Goal: Task Accomplishment & Management: Use online tool/utility

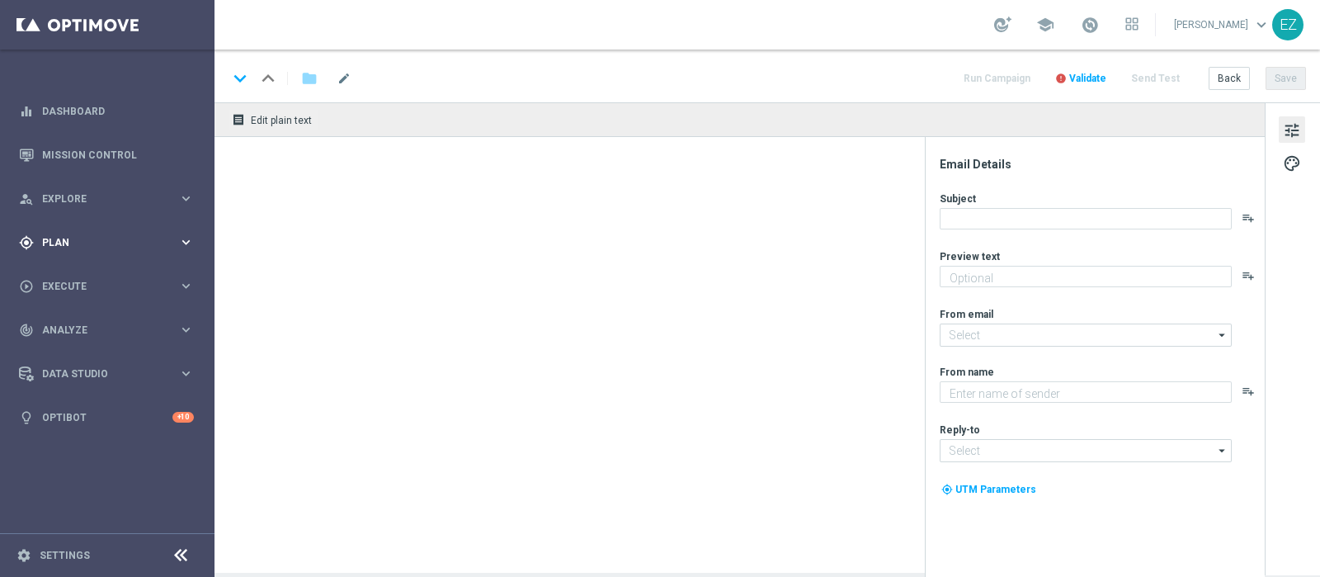
click at [84, 240] on span "Plan" at bounding box center [110, 243] width 136 height 10
click at [62, 328] on span "Templates" at bounding box center [103, 326] width 118 height 10
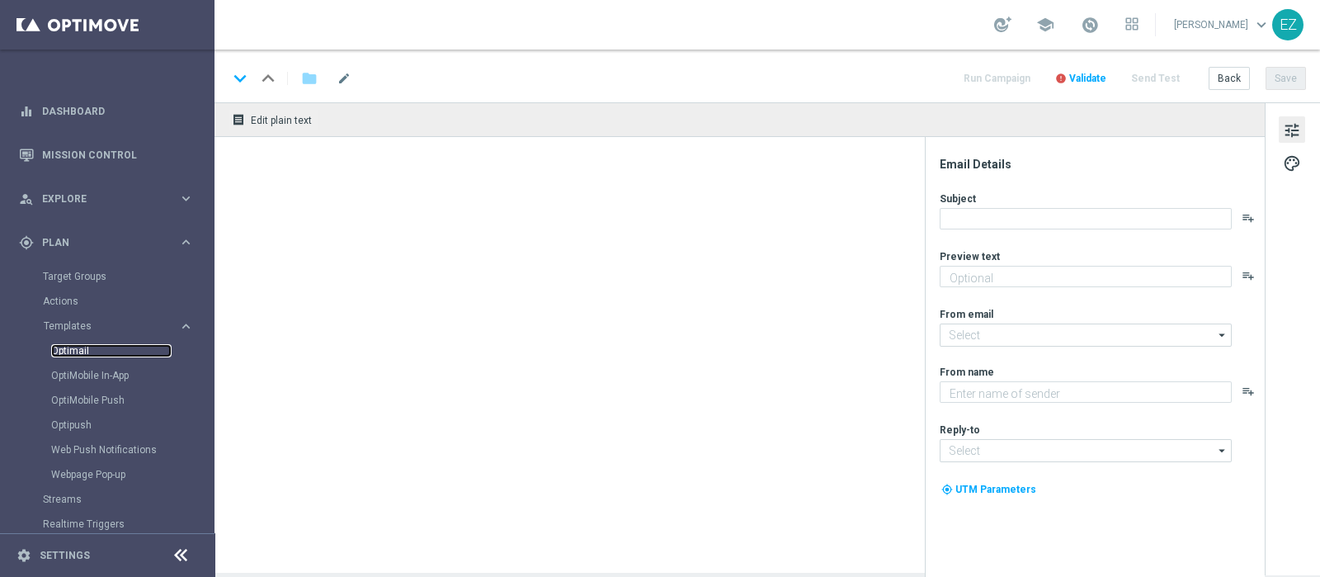
click at [76, 353] on link "Optimail" at bounding box center [111, 350] width 120 height 13
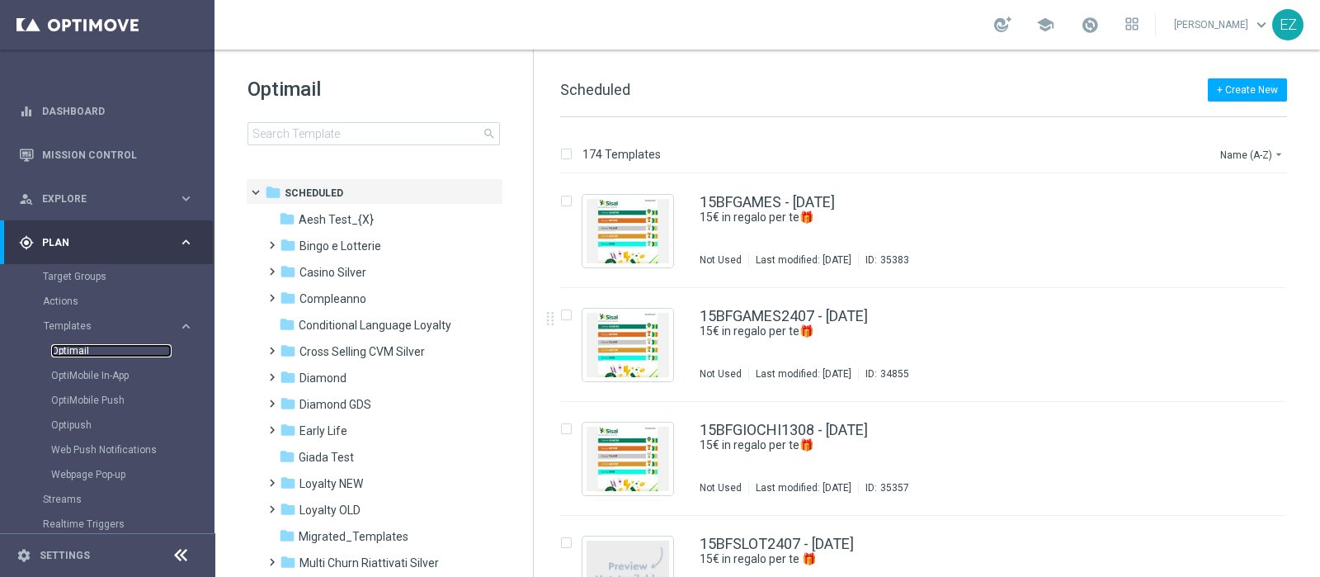
scroll to position [1274, 0]
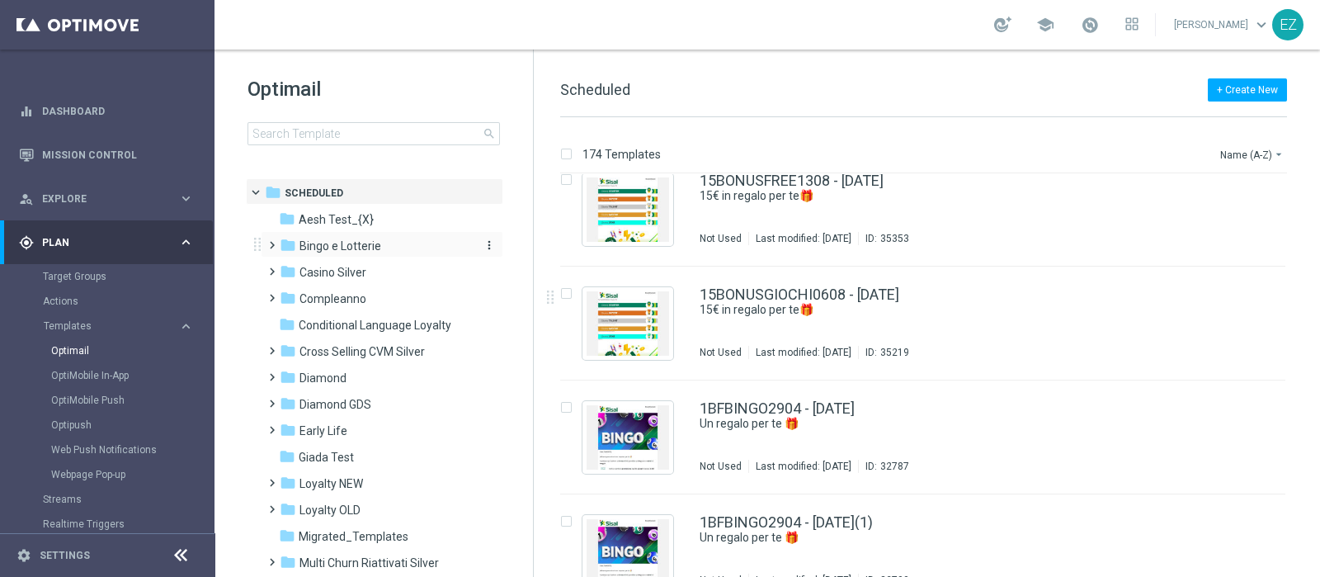
click at [394, 254] on div "folder Bingo e Lotterie" at bounding box center [375, 246] width 190 height 19
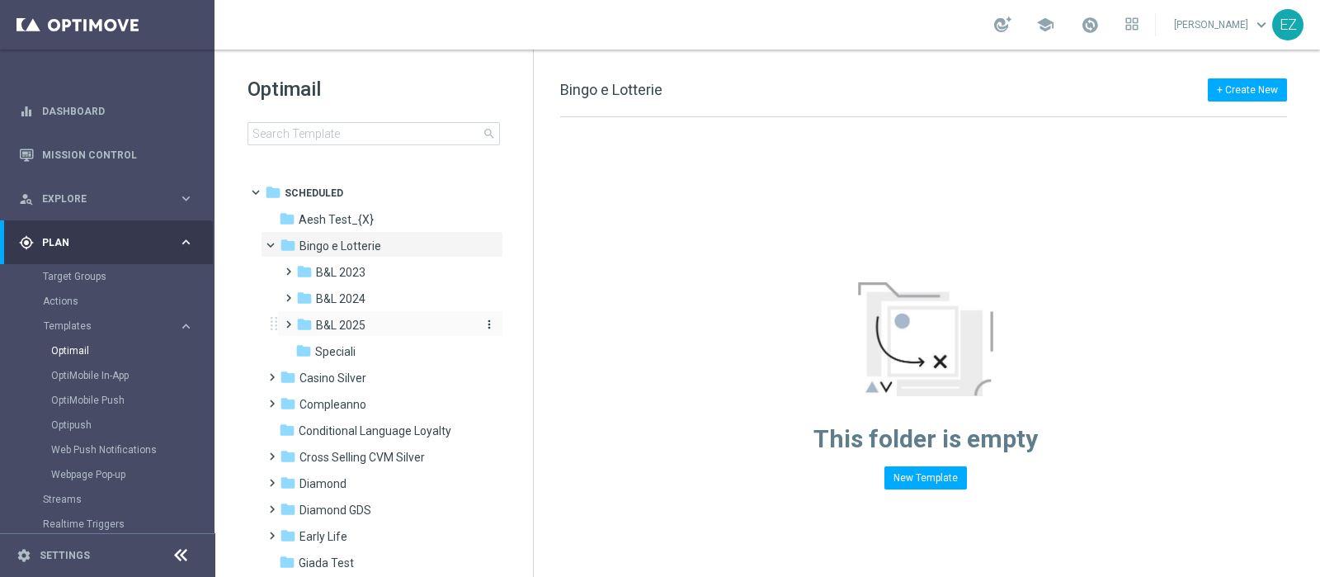
click at [351, 327] on span "B&L 2025" at bounding box center [341, 325] width 50 height 15
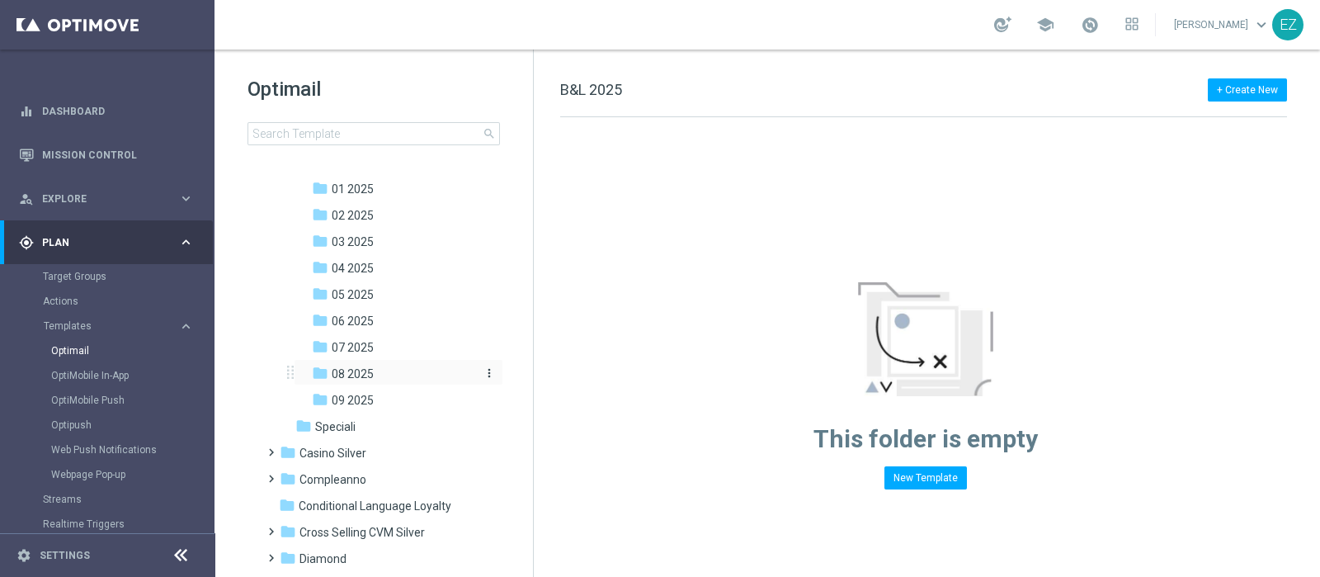
scroll to position [164, 0]
click at [347, 394] on span "09 2025" at bounding box center [353, 398] width 42 height 15
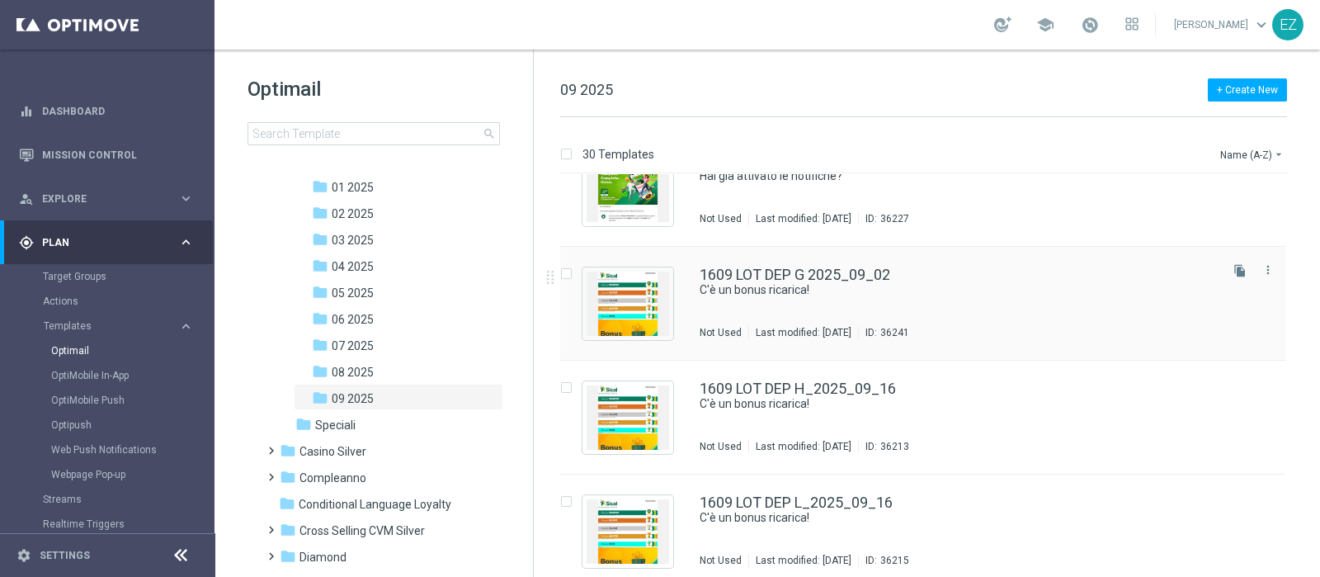
scroll to position [2549, 0]
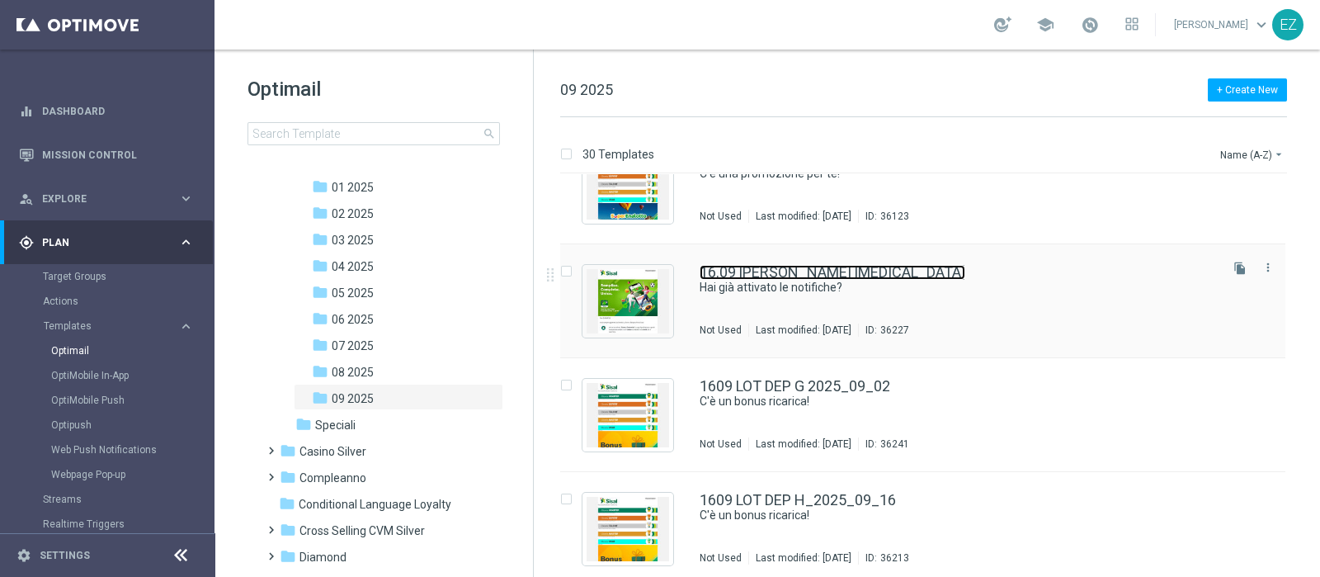
click at [803, 272] on link "16.09 [PERSON_NAME] [MEDICAL_DATA]" at bounding box center [833, 272] width 266 height 15
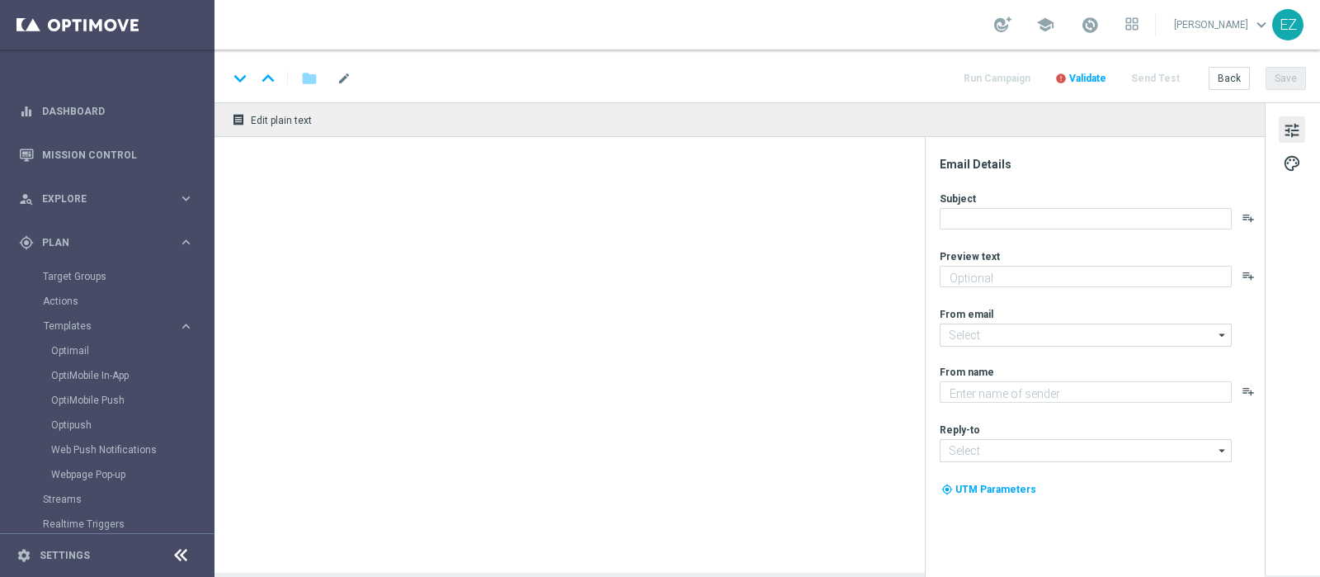
type textarea "Rimani informato su tutte le novità"
type input "[EMAIL_ADDRESS][DOMAIN_NAME]"
type textarea "Sisal"
type input "[EMAIL_ADDRESS][DOMAIN_NAME]"
